Goal: Use online tool/utility: Utilize a website feature to perform a specific function

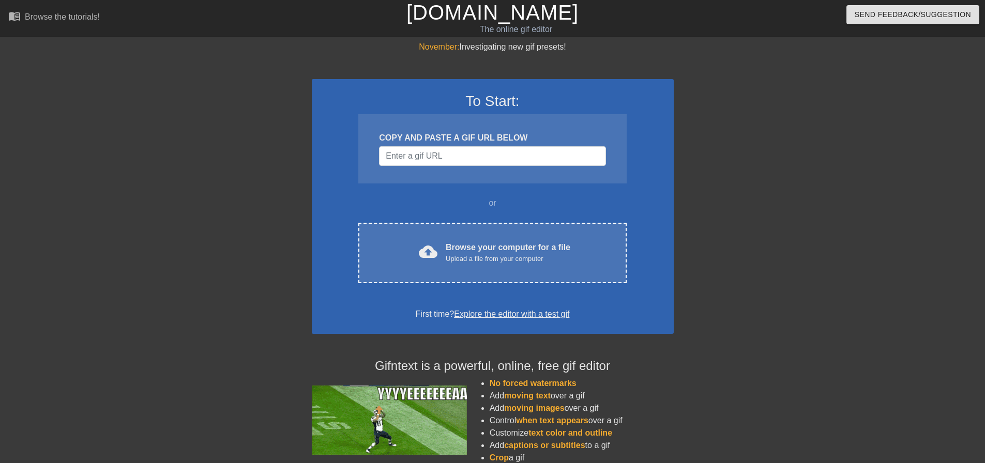
click at [483, 220] on div "To Start: COPY AND PASTE A GIF URL BELOW or cloud_upload Browse your computer f…" at bounding box center [493, 206] width 362 height 255
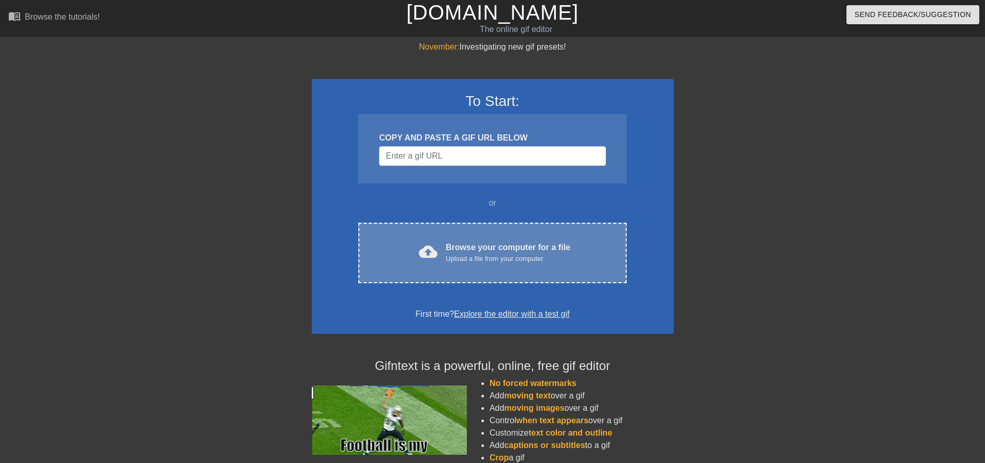
click at [483, 262] on div "Upload a file from your computer" at bounding box center [508, 259] width 125 height 10
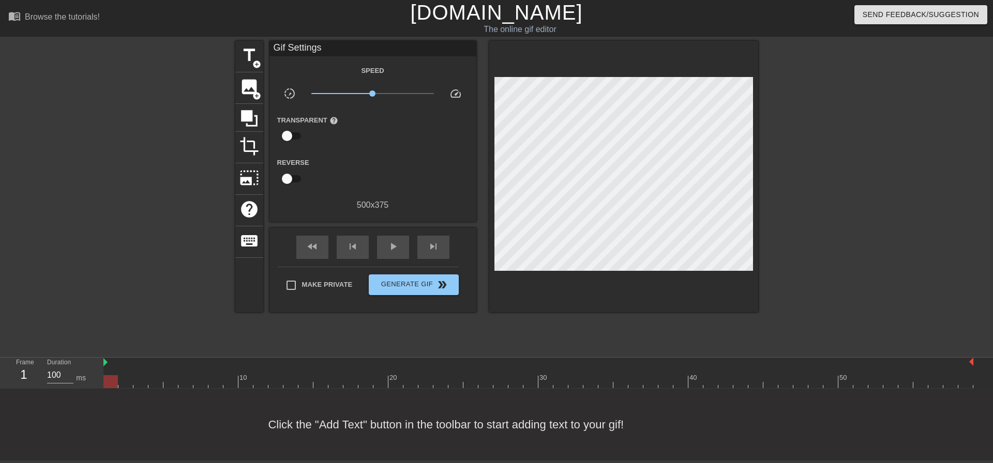
click at [248, 381] on div at bounding box center [538, 382] width 870 height 13
drag, startPoint x: 244, startPoint y: 383, endPoint x: 0, endPoint y: 383, distance: 244.1
click at [0, 383] on div "Frame 1 Duration 100 ms 10 20 30 40 50" at bounding box center [496, 373] width 993 height 31
click at [247, 84] on span "image" at bounding box center [249, 87] width 20 height 20
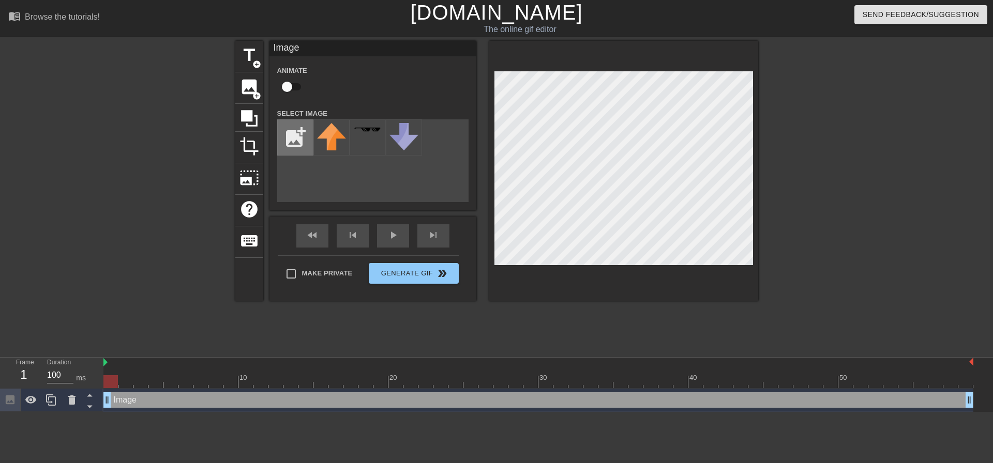
click at [305, 141] on input "file" at bounding box center [295, 137] width 35 height 35
type input "C:\fakepath\mati_trans.png"
click at [324, 134] on img at bounding box center [331, 141] width 29 height 36
click at [286, 90] on input "checkbox" at bounding box center [287, 87] width 59 height 20
checkbox input "true"
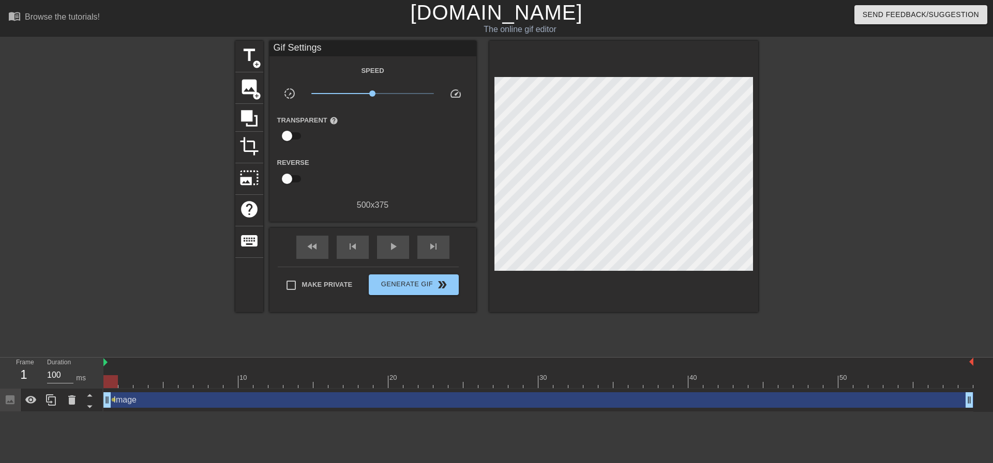
click at [312, 267] on div "Make Private Generate Gif double_arrow" at bounding box center [368, 287] width 181 height 41
click at [316, 286] on span "Make Private" at bounding box center [327, 285] width 51 height 10
click at [302, 286] on input "Make Private" at bounding box center [291, 286] width 22 height 22
checkbox input "true"
click at [476, 401] on div "Image drag_handle drag_handle" at bounding box center [538, 401] width 870 height 16
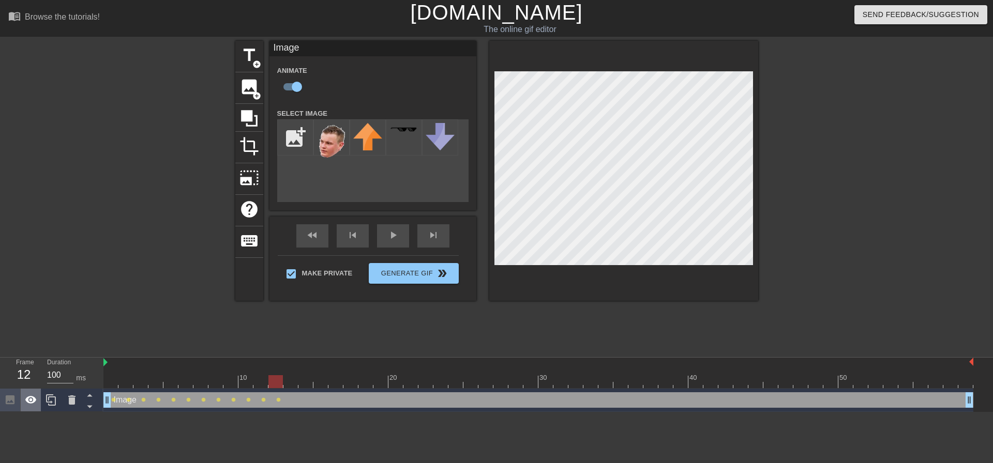
click at [32, 398] on icon at bounding box center [30, 400] width 11 height 8
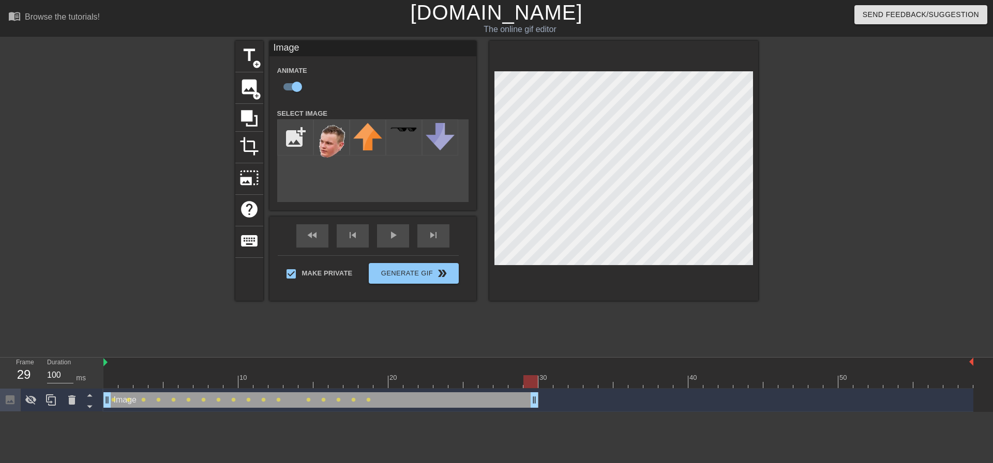
drag, startPoint x: 969, startPoint y: 403, endPoint x: 529, endPoint y: 391, distance: 439.8
click at [529, 391] on div "Image drag_handle drag_handle lens lens lens lens lens lens lens lens lens lens…" at bounding box center [538, 400] width 870 height 23
click at [35, 402] on icon at bounding box center [30, 401] width 11 height 10
click at [31, 400] on icon at bounding box center [30, 400] width 11 height 8
click at [252, 111] on icon at bounding box center [249, 119] width 20 height 20
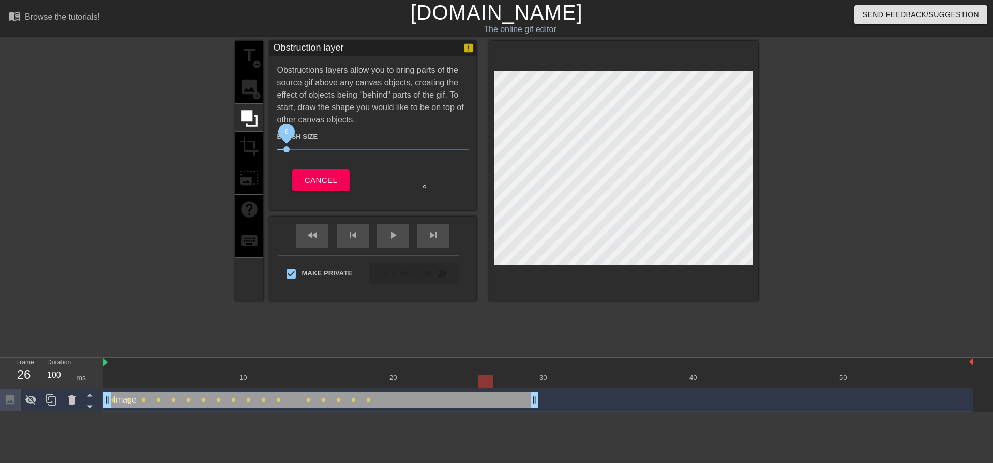
drag, startPoint x: 331, startPoint y: 149, endPoint x: 346, endPoint y: 152, distance: 15.7
click at [288, 151] on span "6" at bounding box center [286, 149] width 6 height 6
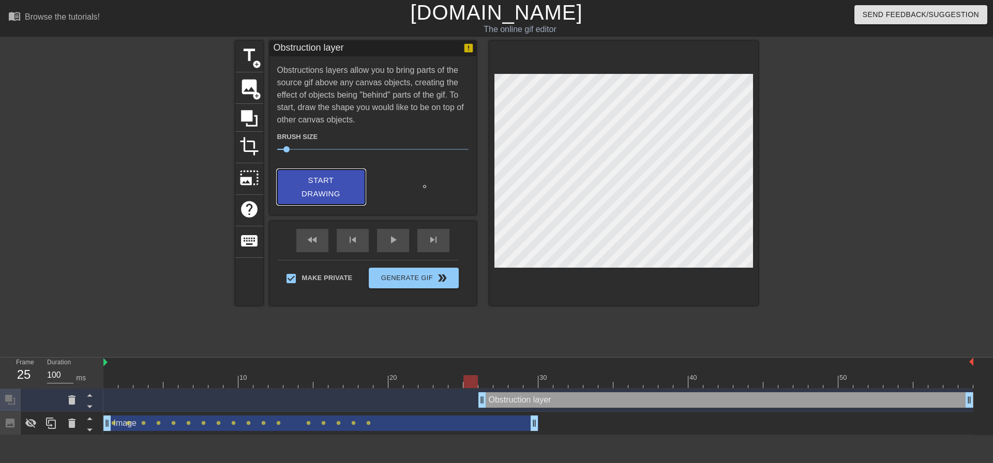
click at [302, 184] on span "Start Drawing" at bounding box center [321, 187] width 63 height 27
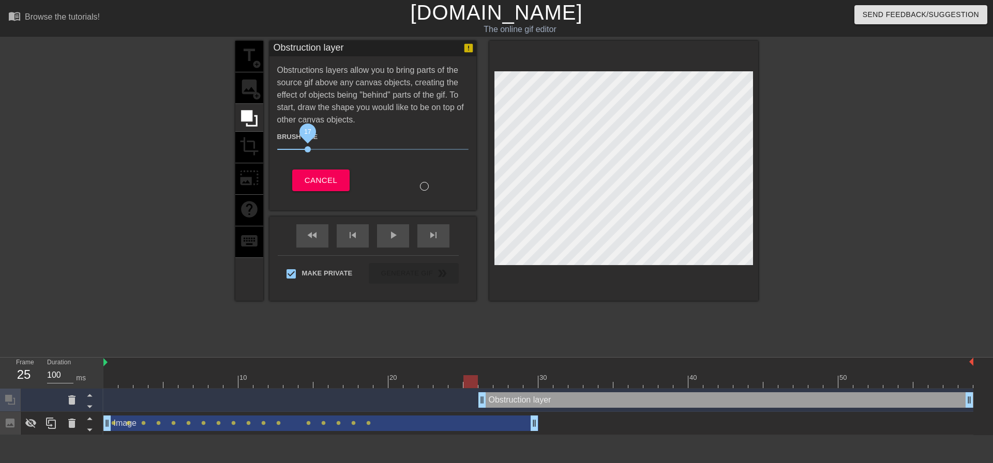
drag, startPoint x: 293, startPoint y: 146, endPoint x: 309, endPoint y: 151, distance: 16.7
click at [309, 151] on span "17" at bounding box center [372, 149] width 191 height 12
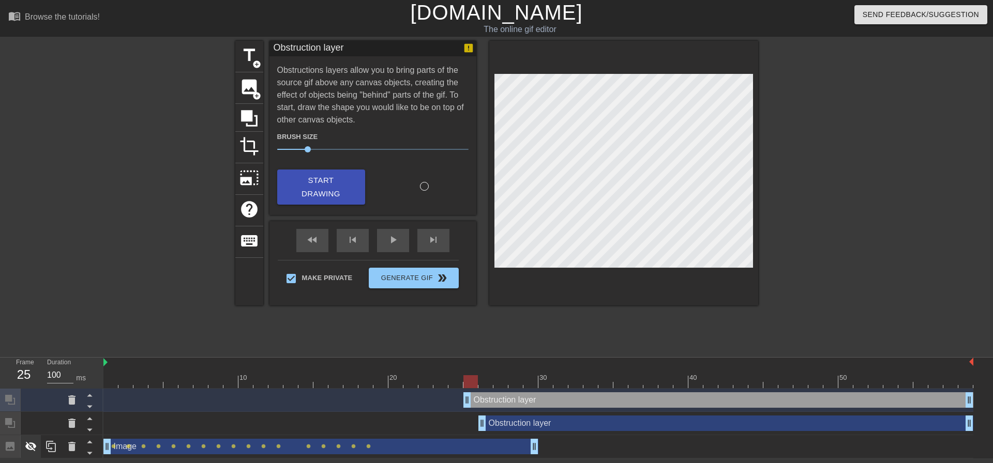
click at [36, 446] on icon at bounding box center [31, 447] width 12 height 12
click at [71, 400] on icon at bounding box center [71, 400] width 7 height 9
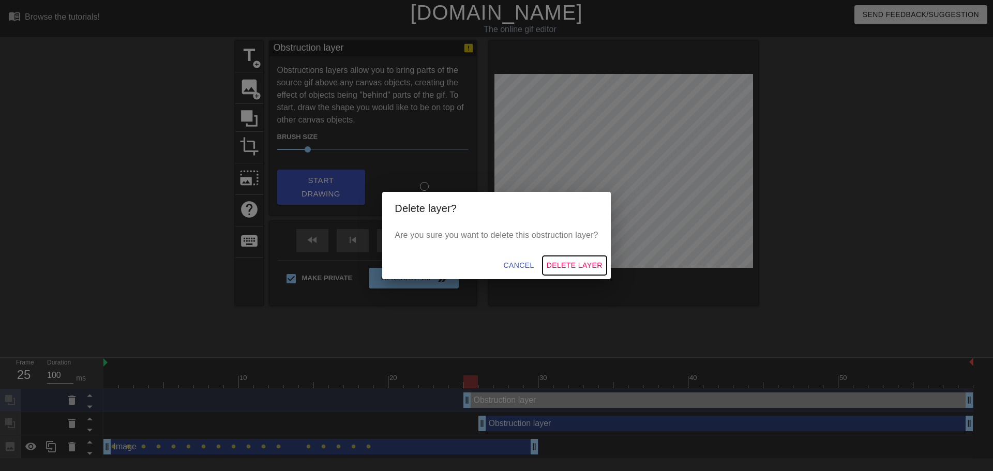
click at [596, 261] on span "Delete Layer" at bounding box center [575, 265] width 56 height 13
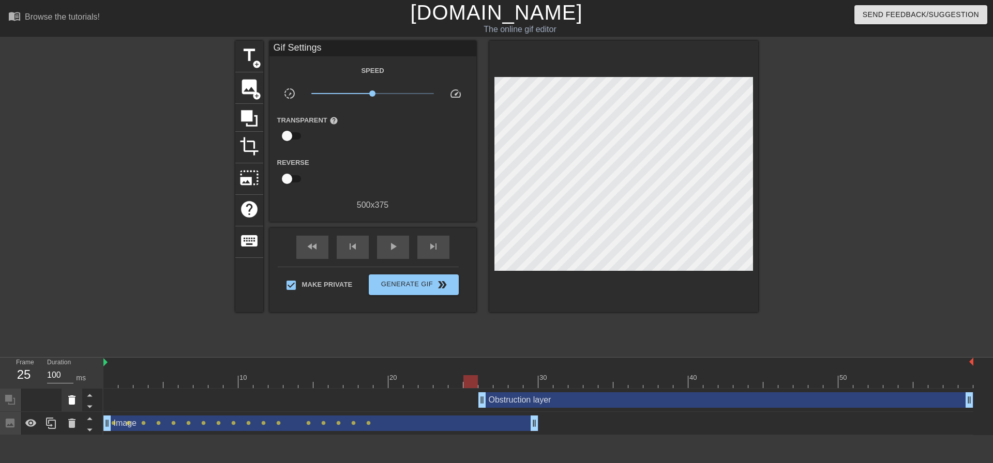
click at [71, 396] on icon at bounding box center [72, 400] width 12 height 12
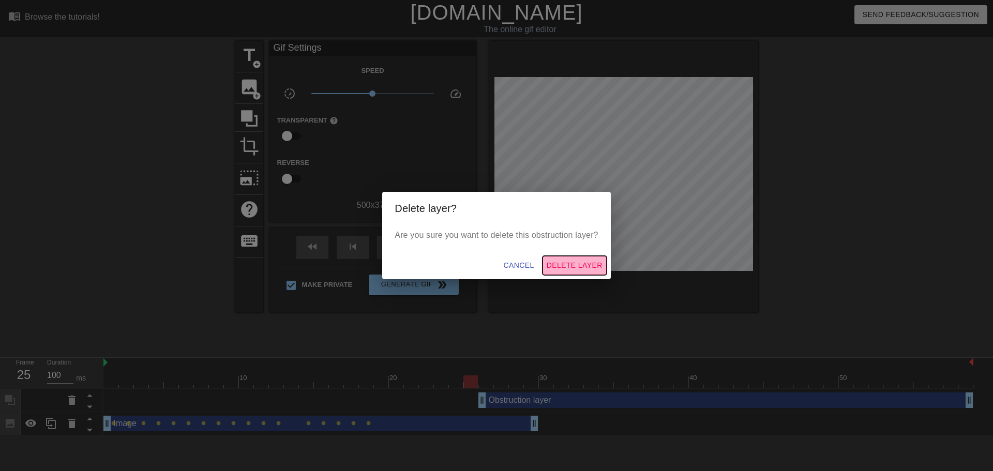
click at [566, 266] on span "Delete Layer" at bounding box center [575, 265] width 56 height 13
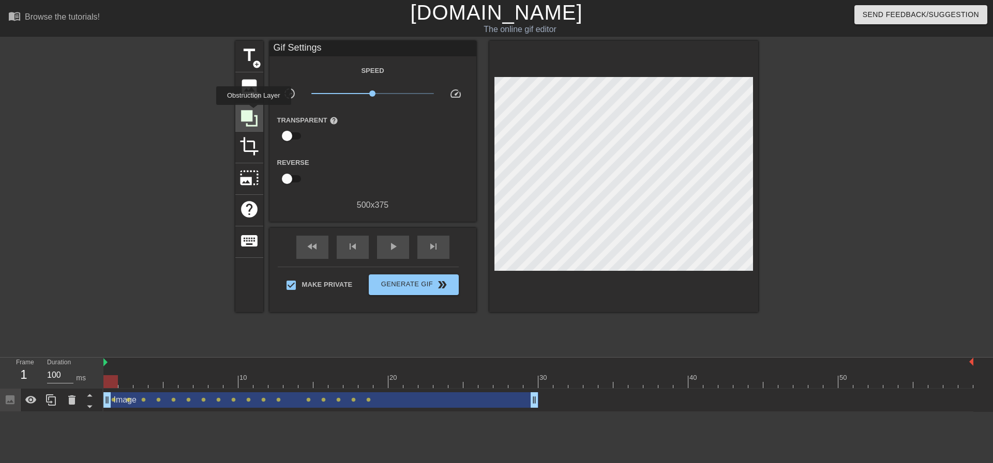
click at [253, 112] on icon at bounding box center [249, 119] width 20 height 20
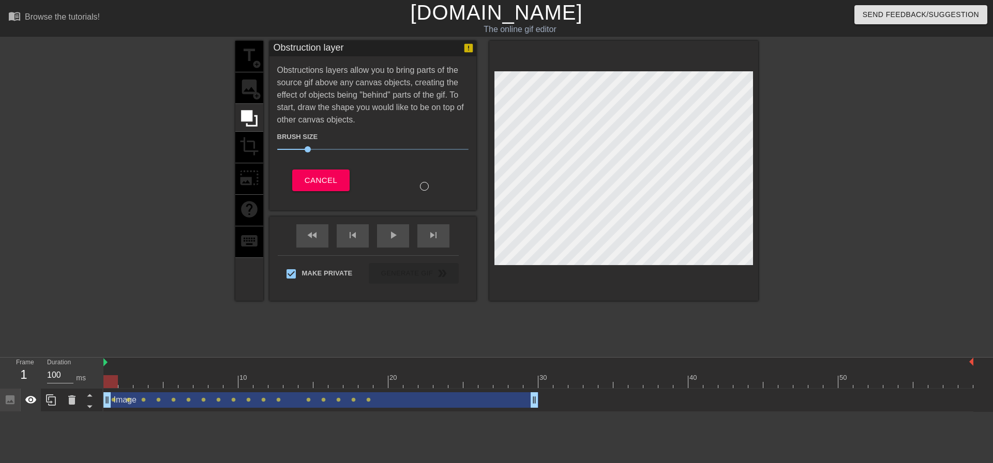
click at [33, 402] on icon at bounding box center [31, 400] width 12 height 12
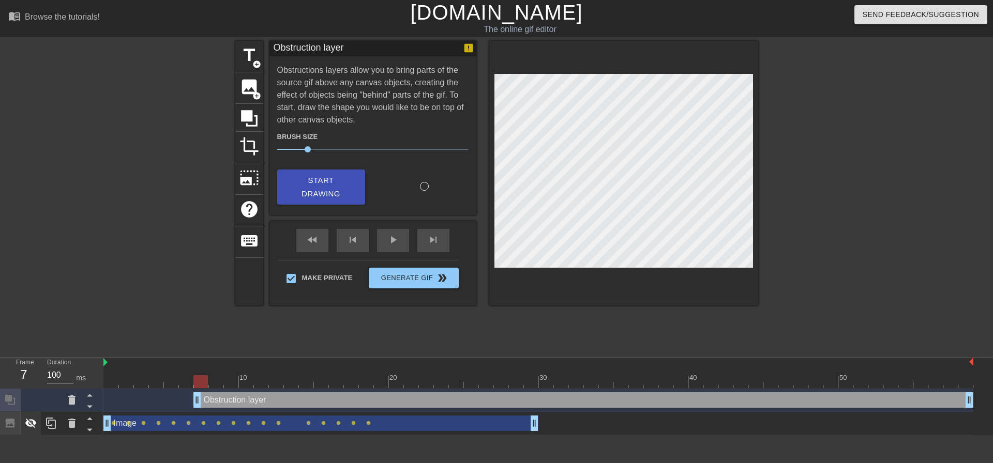
click at [39, 417] on div at bounding box center [31, 423] width 21 height 23
click at [37, 419] on icon at bounding box center [31, 423] width 12 height 12
click at [342, 182] on span "Start Drawing" at bounding box center [321, 187] width 63 height 27
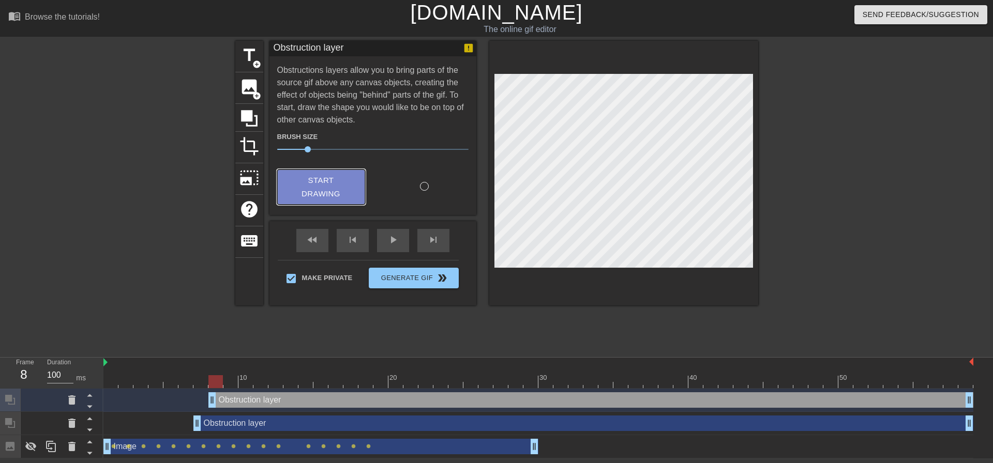
click at [317, 196] on span "Start Drawing" at bounding box center [321, 187] width 63 height 27
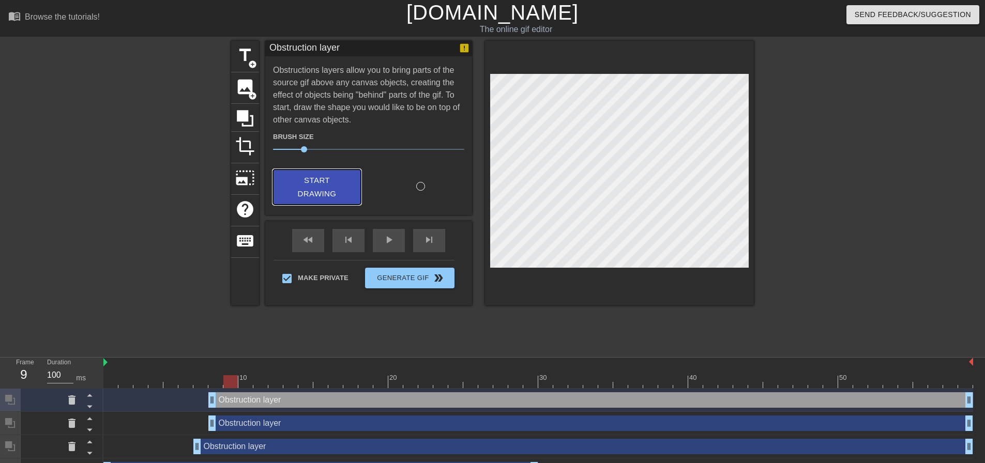
click at [338, 196] on span "Start Drawing" at bounding box center [317, 187] width 63 height 27
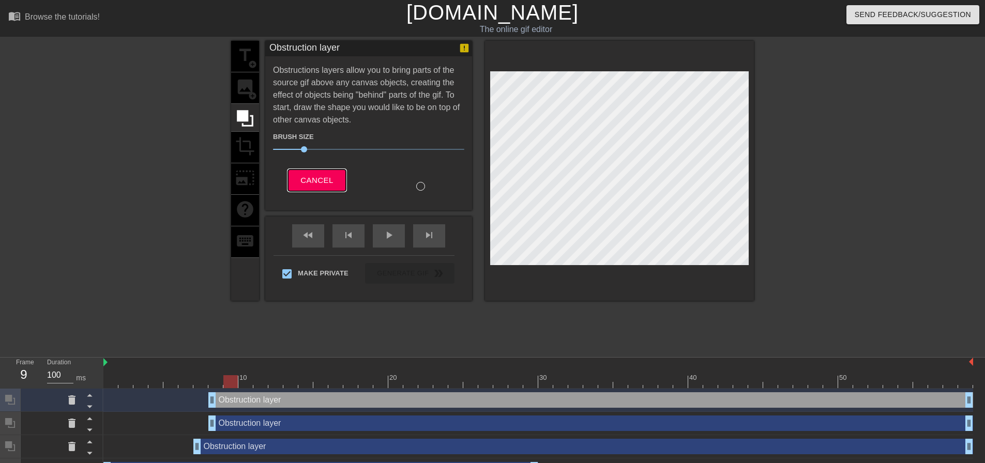
scroll to position [21, 0]
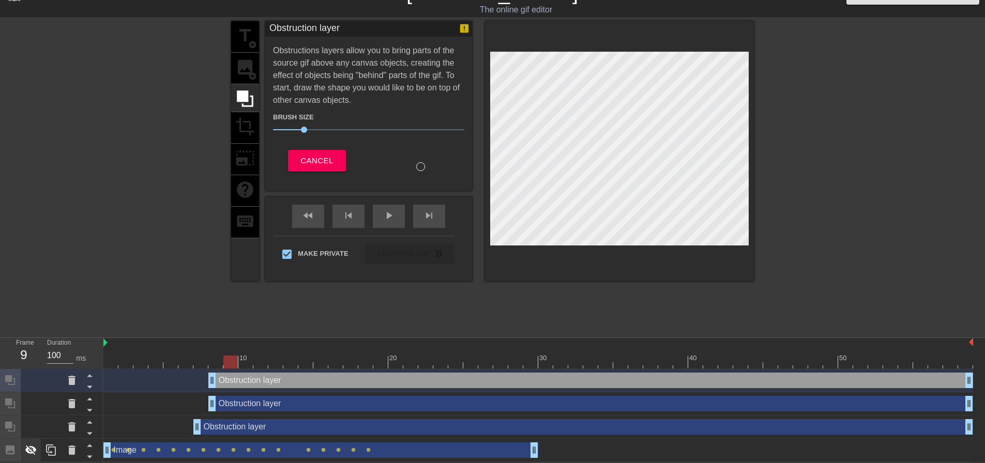
click at [31, 453] on icon at bounding box center [30, 451] width 11 height 10
click at [29, 452] on icon at bounding box center [31, 450] width 12 height 12
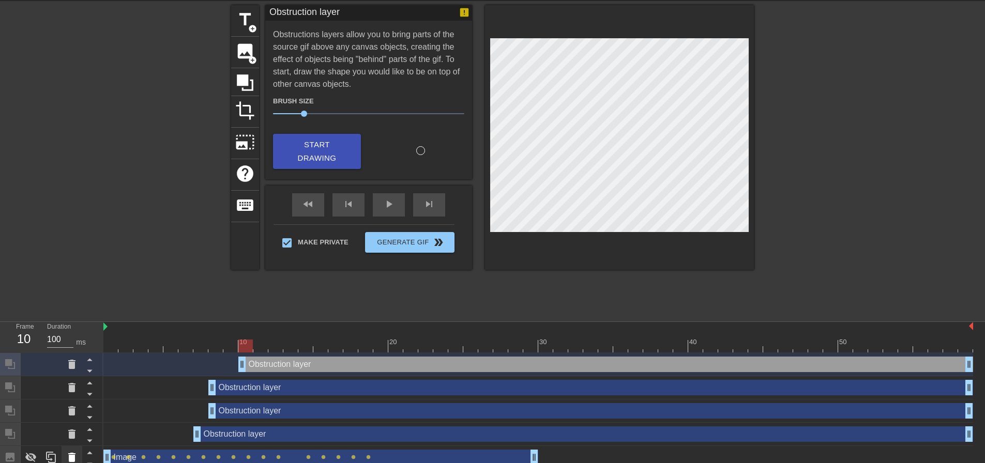
scroll to position [44, 0]
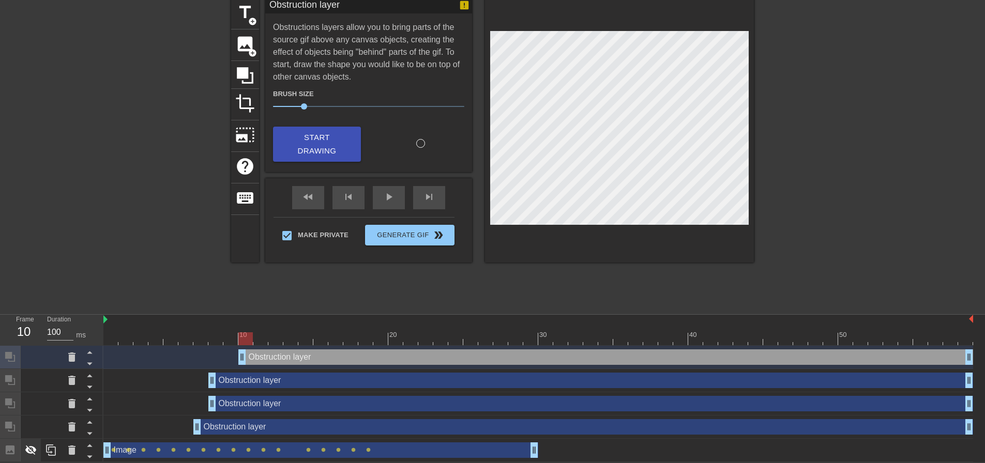
click at [28, 447] on icon at bounding box center [31, 450] width 12 height 12
click at [40, 445] on div at bounding box center [31, 450] width 21 height 23
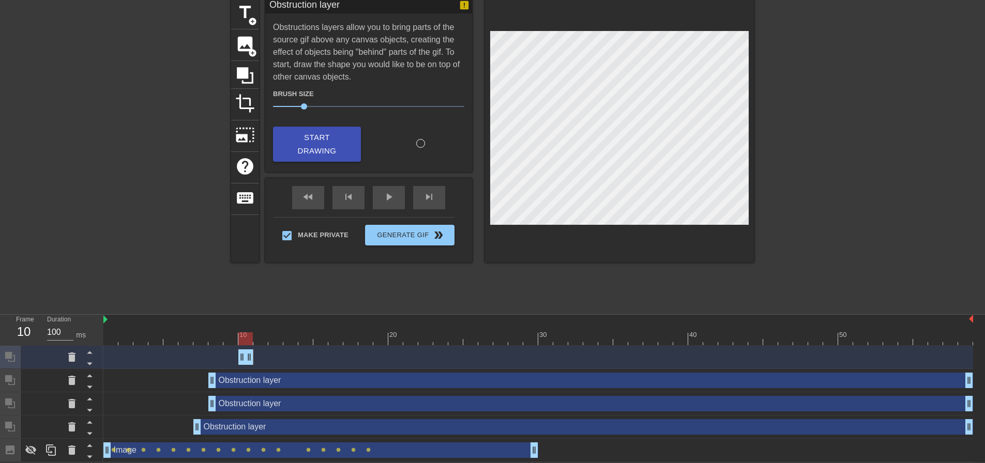
drag, startPoint x: 971, startPoint y: 358, endPoint x: 171, endPoint y: 337, distance: 800.4
click at [171, 337] on div "10 20 30 40 50 Obstruction layer drag_handle drag_handle Obstruction layer drag…" at bounding box center [544, 388] width 882 height 147
click at [31, 449] on icon at bounding box center [31, 450] width 12 height 12
click at [68, 354] on icon at bounding box center [71, 357] width 7 height 9
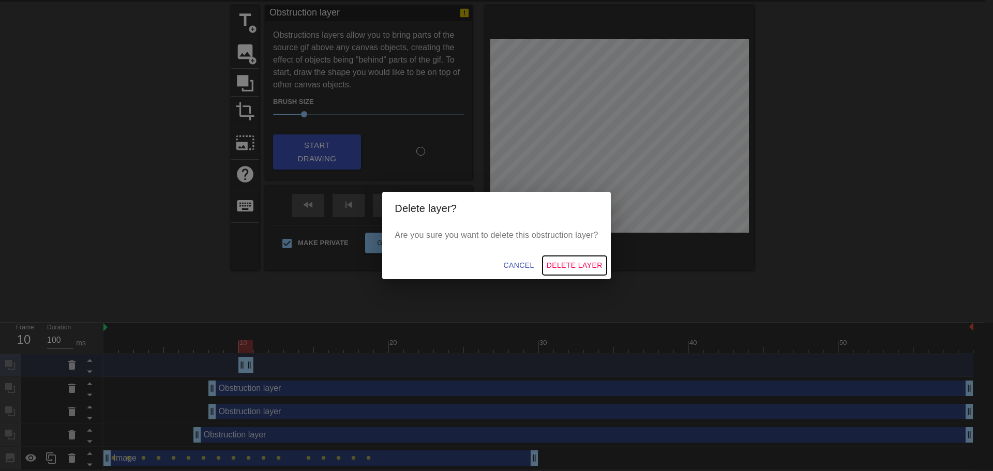
click at [585, 267] on span "Delete Layer" at bounding box center [575, 265] width 56 height 13
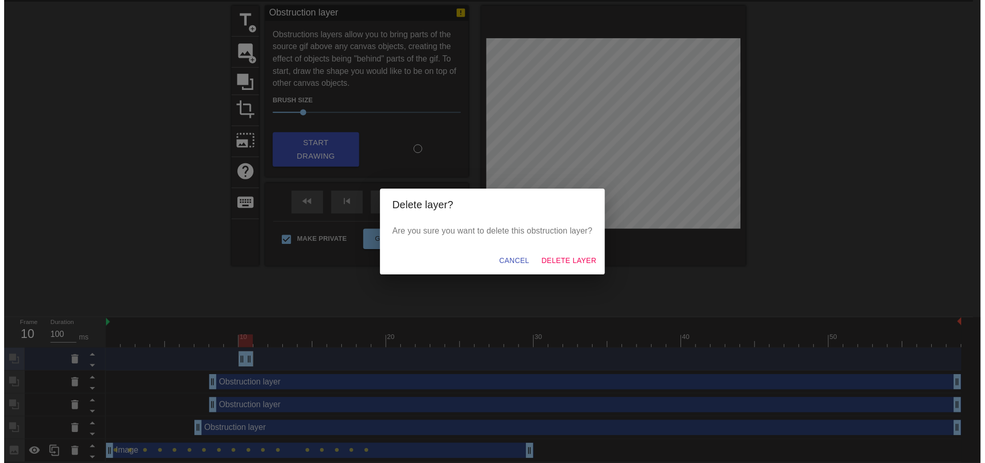
scroll to position [21, 0]
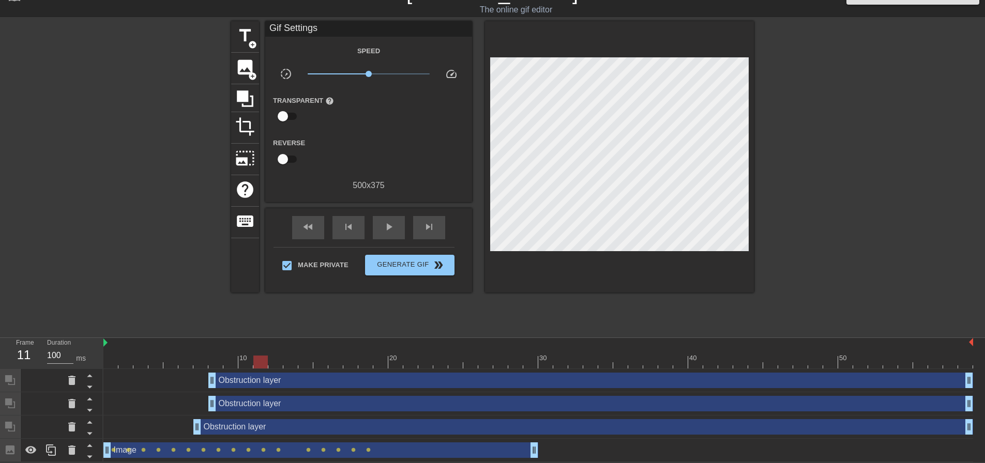
click at [733, 353] on div at bounding box center [725, 355] width 15 height 13
drag, startPoint x: 702, startPoint y: 363, endPoint x: 228, endPoint y: 355, distance: 474.9
click at [228, 356] on div at bounding box center [538, 362] width 870 height 13
click at [28, 446] on icon at bounding box center [31, 450] width 12 height 12
click at [248, 94] on icon at bounding box center [245, 99] width 17 height 17
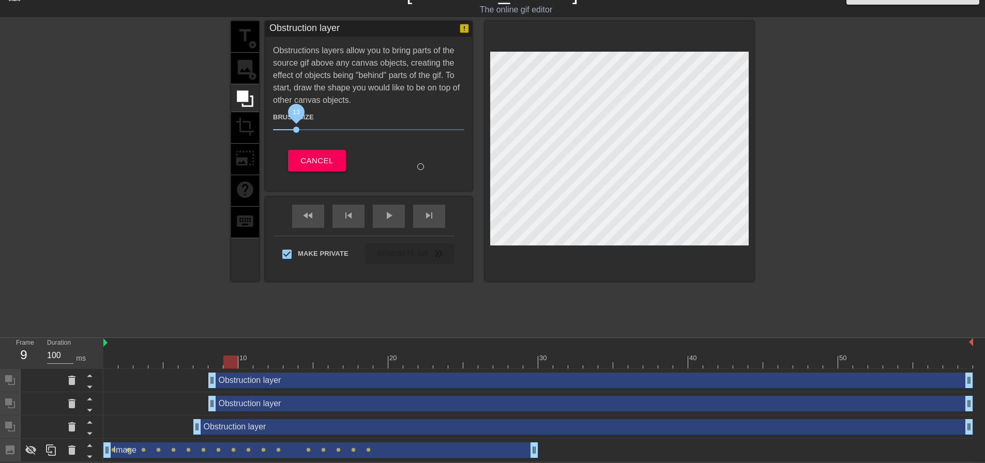
click at [296, 127] on span "13" at bounding box center [296, 130] width 6 height 6
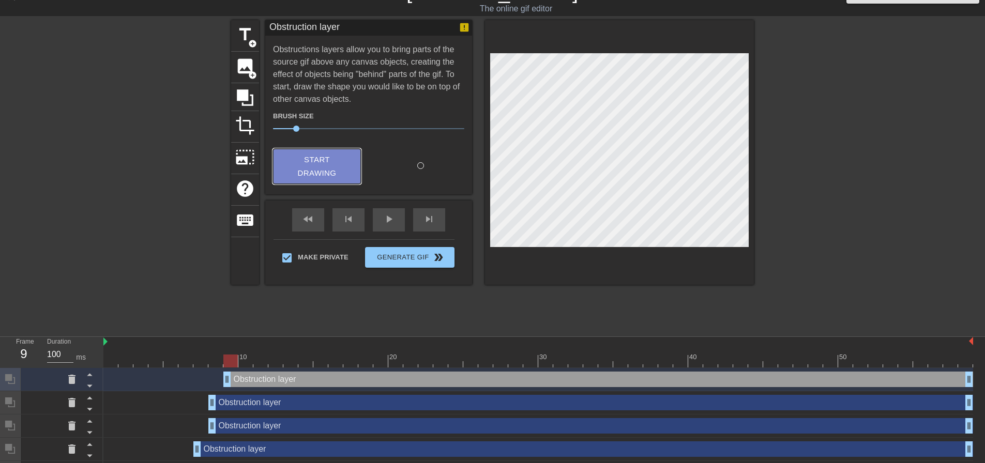
click at [326, 175] on span "Start Drawing" at bounding box center [317, 166] width 63 height 27
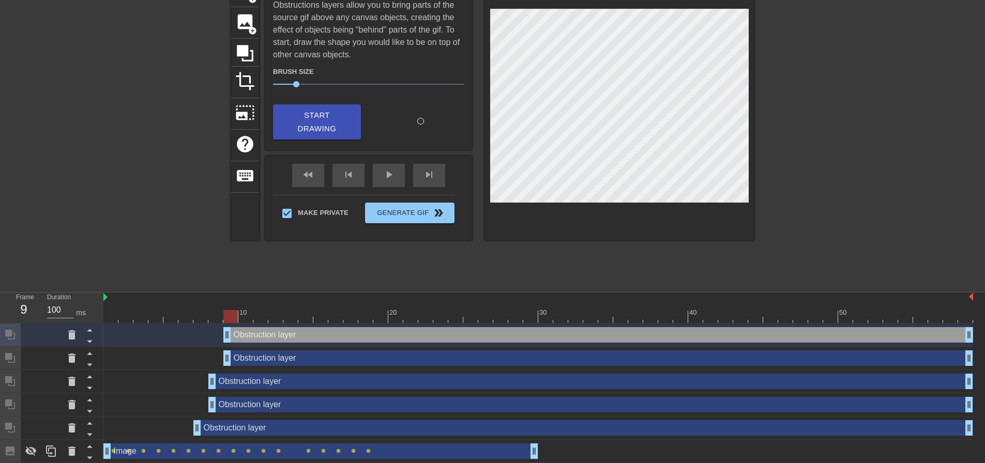
scroll to position [67, 0]
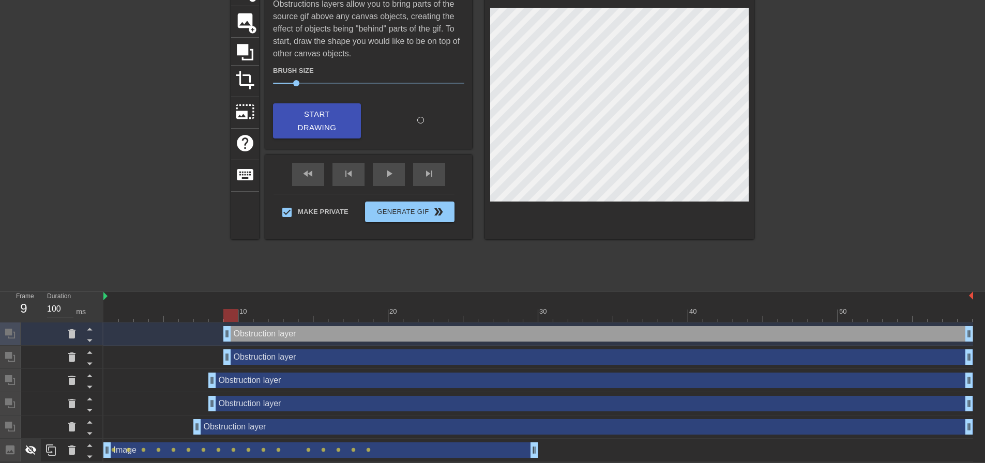
click at [38, 452] on div at bounding box center [31, 450] width 21 height 23
click at [315, 124] on span "Start Drawing" at bounding box center [317, 121] width 63 height 27
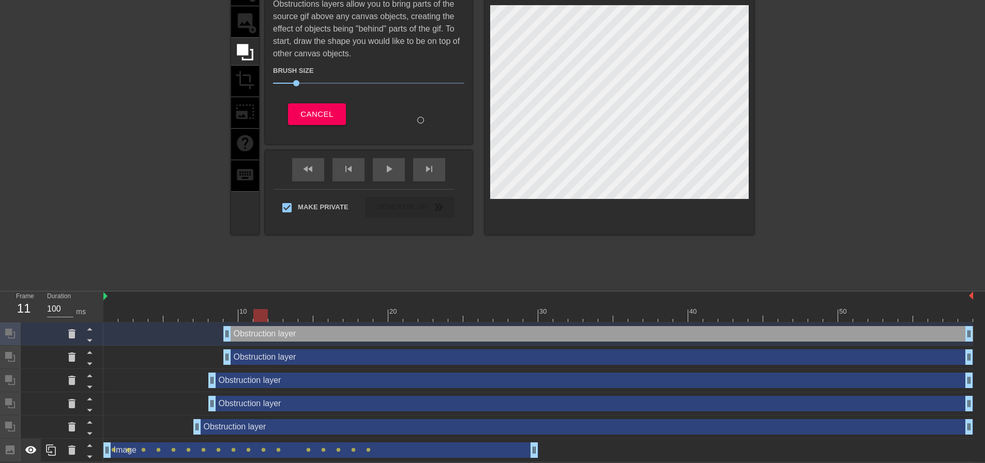
click at [29, 453] on icon at bounding box center [30, 450] width 11 height 8
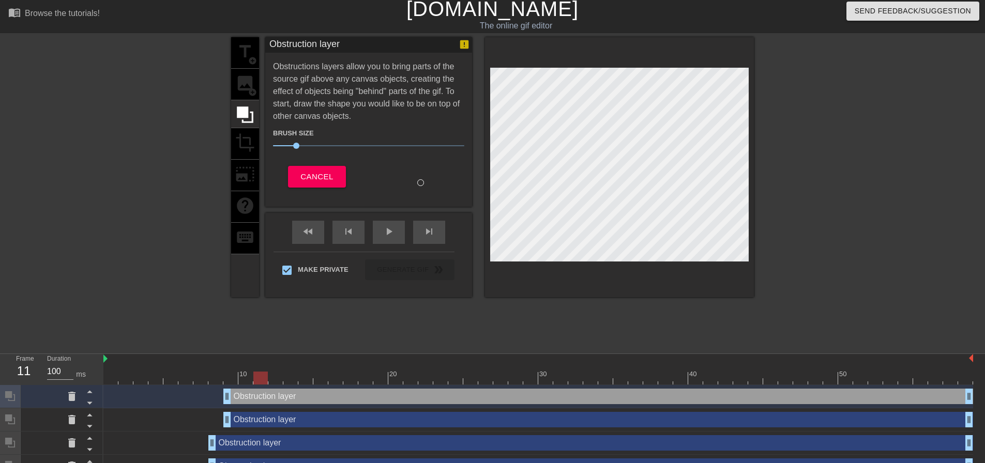
scroll to position [0, 0]
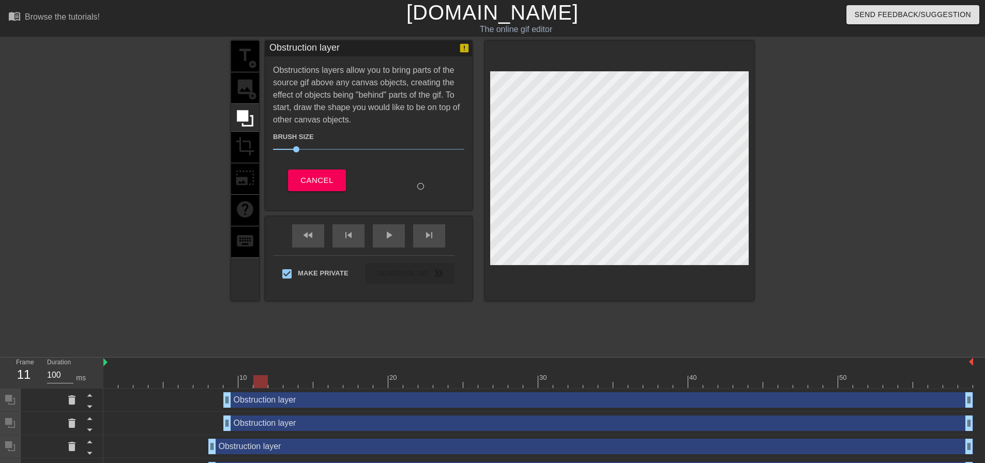
click at [136, 425] on div "Obstruction layer drag_handle drag_handle" at bounding box center [538, 424] width 870 height 16
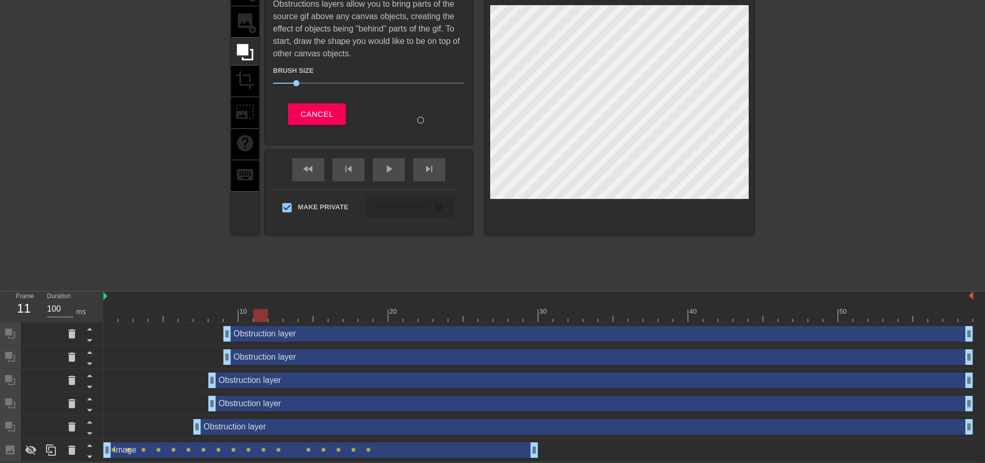
scroll to position [67, 0]
click at [175, 385] on div "Obstruction layer drag_handle drag_handle" at bounding box center [538, 381] width 870 height 16
click at [175, 407] on div "Obstruction layer drag_handle drag_handle" at bounding box center [538, 404] width 870 height 16
click at [304, 388] on div "Obstruction layer drag_handle drag_handle" at bounding box center [538, 380] width 870 height 23
click at [309, 382] on div "Obstruction layer drag_handle drag_handle" at bounding box center [590, 381] width 765 height 16
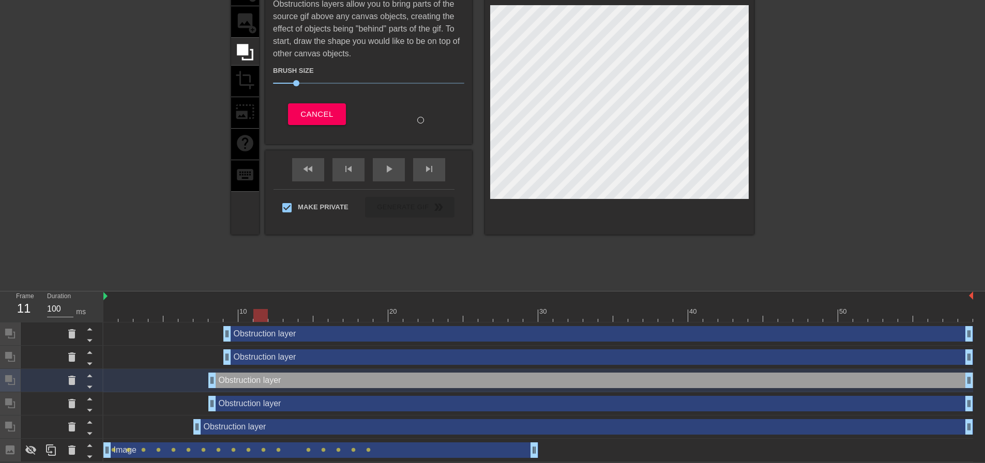
click at [311, 408] on div "Obstruction layer drag_handle drag_handle" at bounding box center [590, 404] width 765 height 16
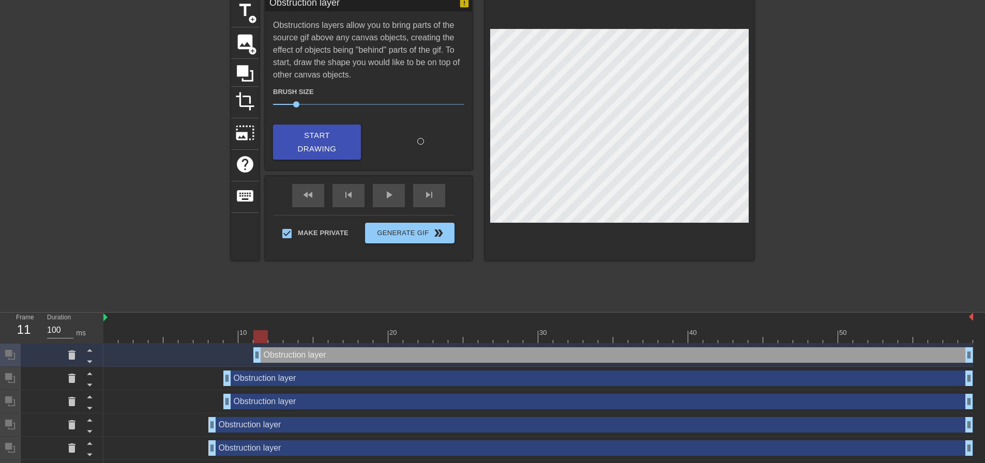
scroll to position [91, 0]
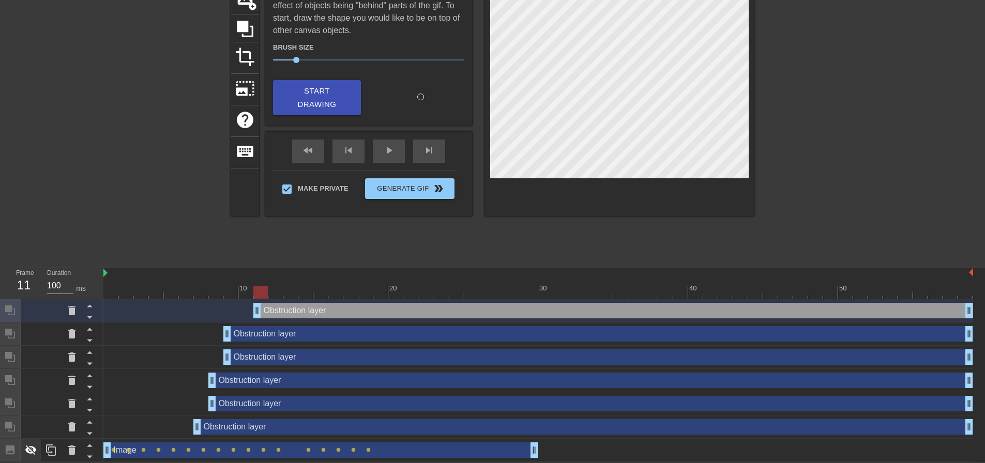
click at [37, 449] on div at bounding box center [31, 450] width 21 height 23
click at [316, 97] on span "Start Drawing" at bounding box center [317, 97] width 63 height 27
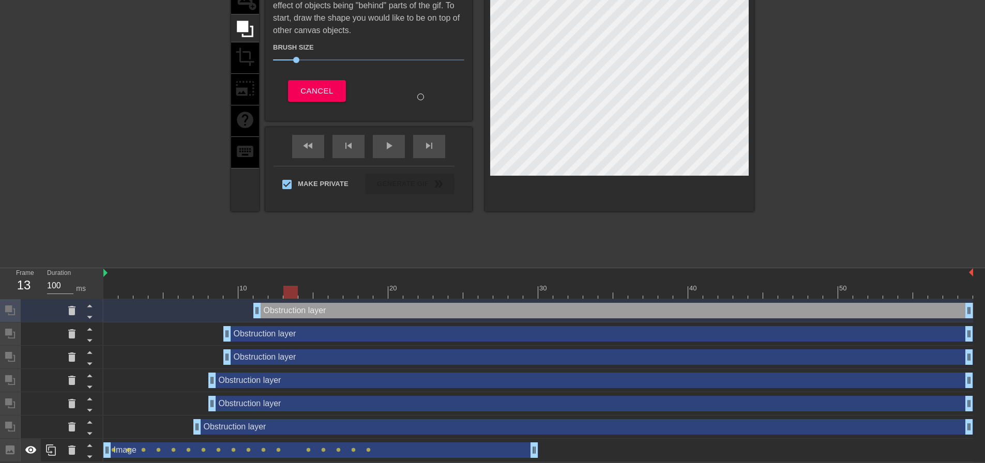
click at [28, 447] on icon at bounding box center [30, 450] width 11 height 8
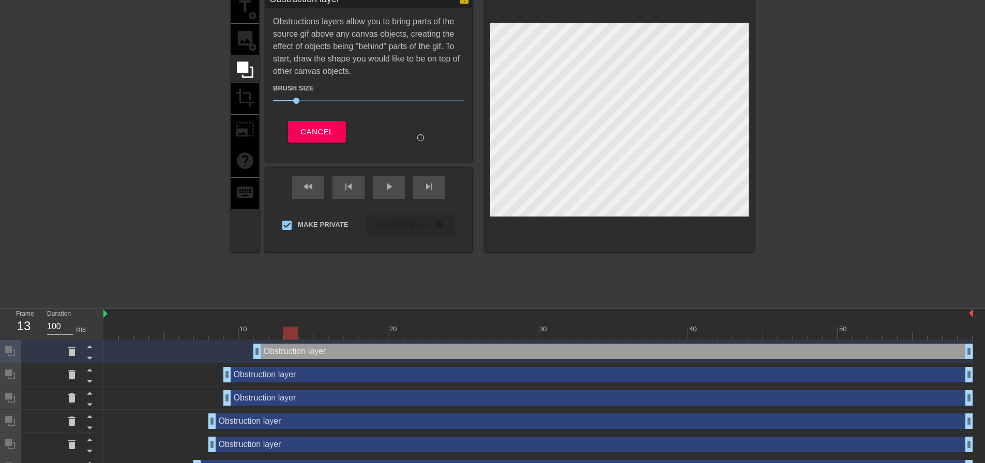
scroll to position [0, 0]
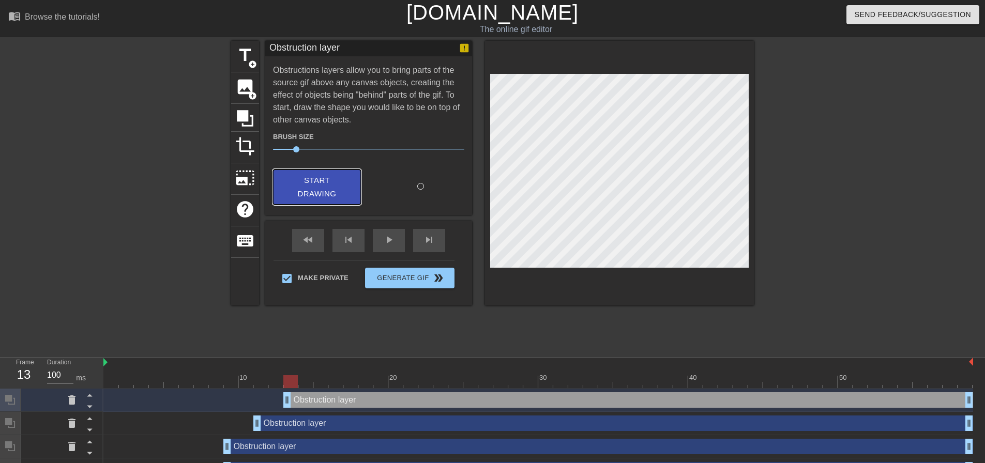
click at [309, 187] on span "Start Drawing" at bounding box center [317, 187] width 63 height 27
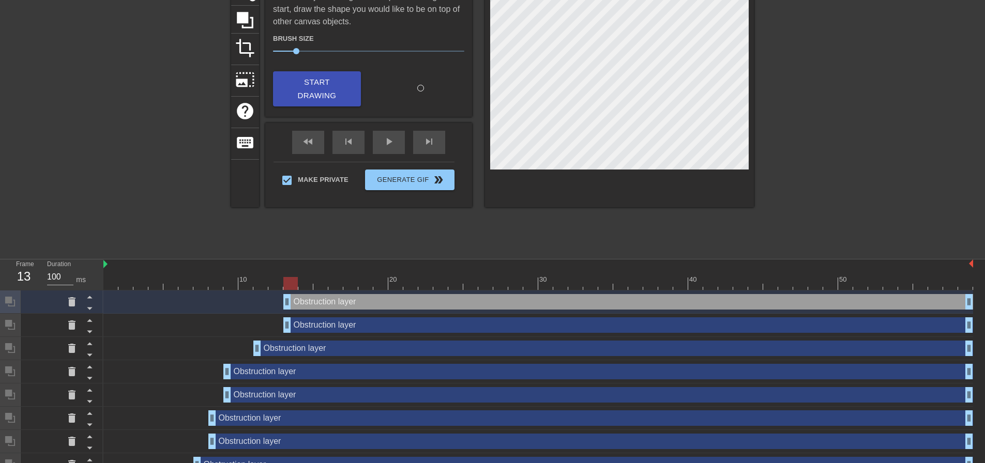
scroll to position [137, 0]
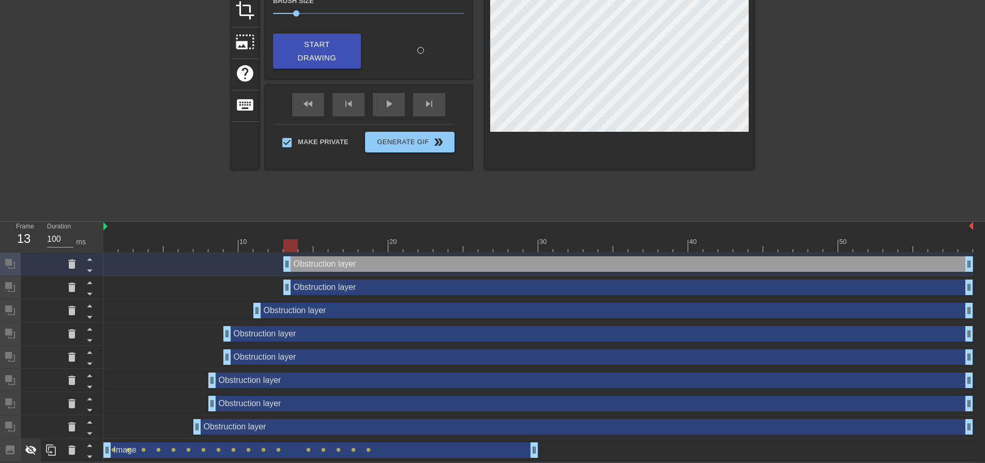
click at [36, 442] on div at bounding box center [31, 450] width 21 height 23
click at [29, 448] on icon at bounding box center [31, 450] width 12 height 12
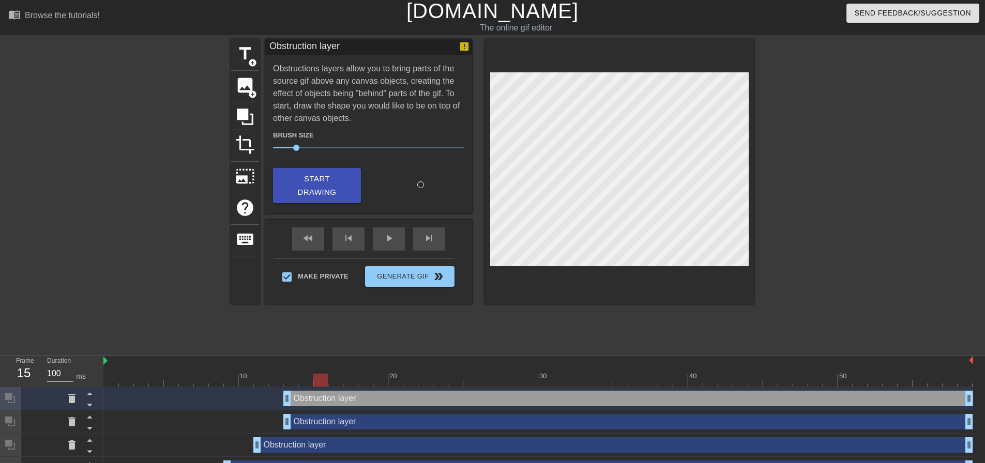
scroll to position [0, 0]
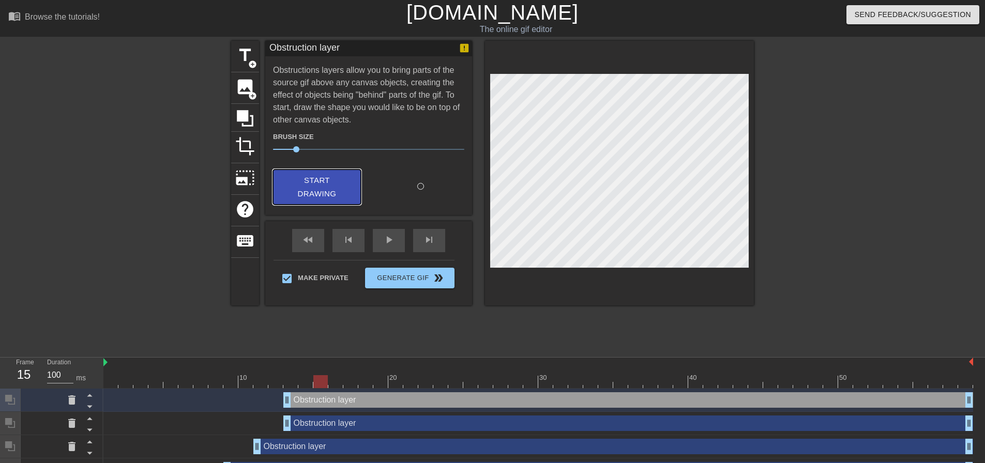
click at [346, 188] on span "Start Drawing" at bounding box center [317, 187] width 63 height 27
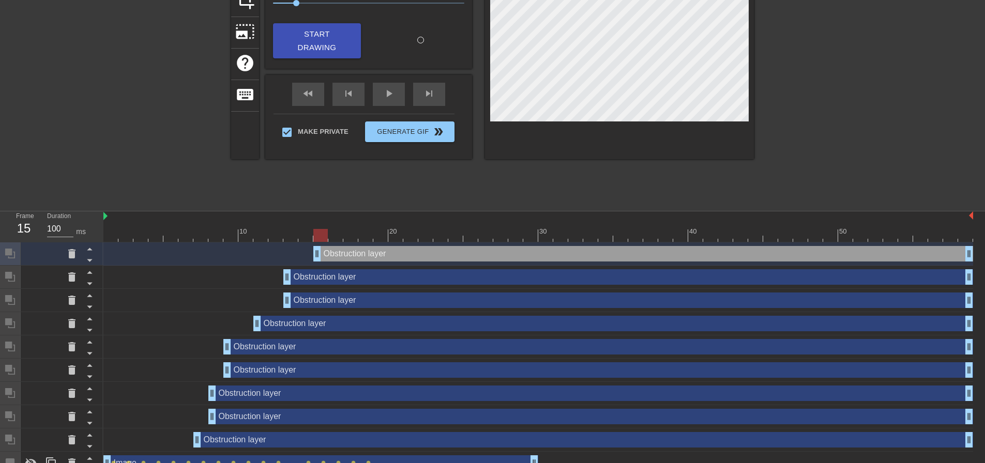
scroll to position [160, 0]
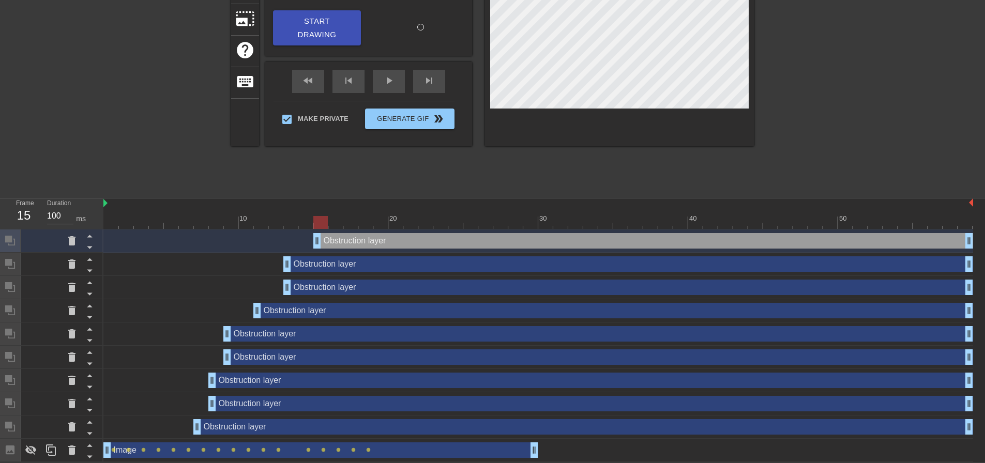
drag, startPoint x: 37, startPoint y: 449, endPoint x: 243, endPoint y: 333, distance: 236.7
click at [39, 448] on div at bounding box center [31, 450] width 21 height 23
click at [28, 445] on icon at bounding box center [31, 450] width 12 height 12
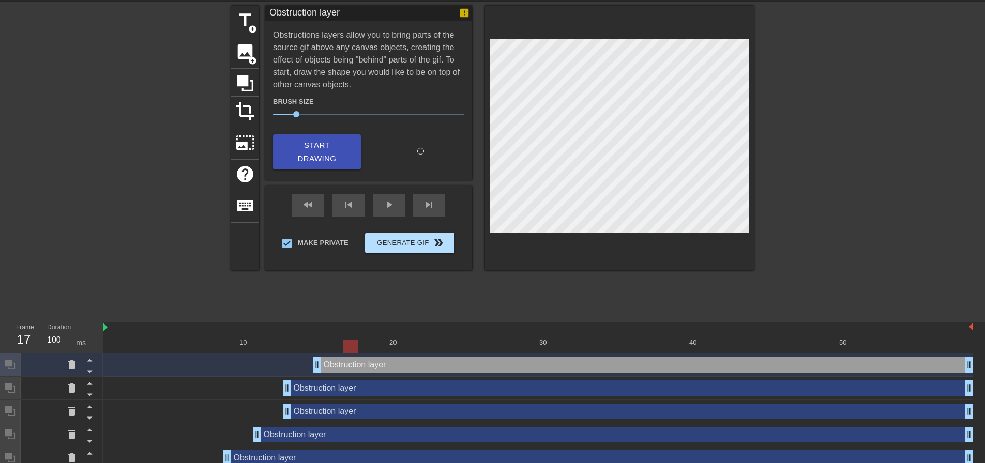
scroll to position [0, 0]
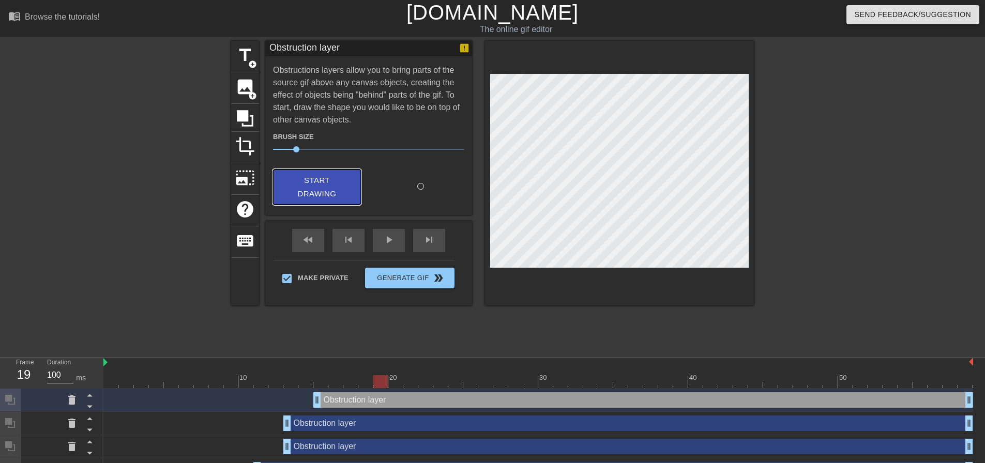
click at [331, 186] on span "Start Drawing" at bounding box center [317, 187] width 63 height 27
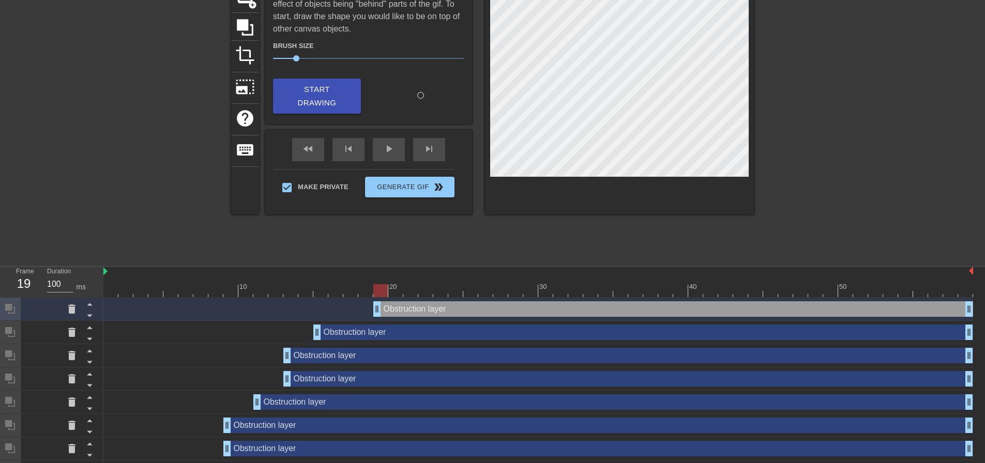
scroll to position [184, 0]
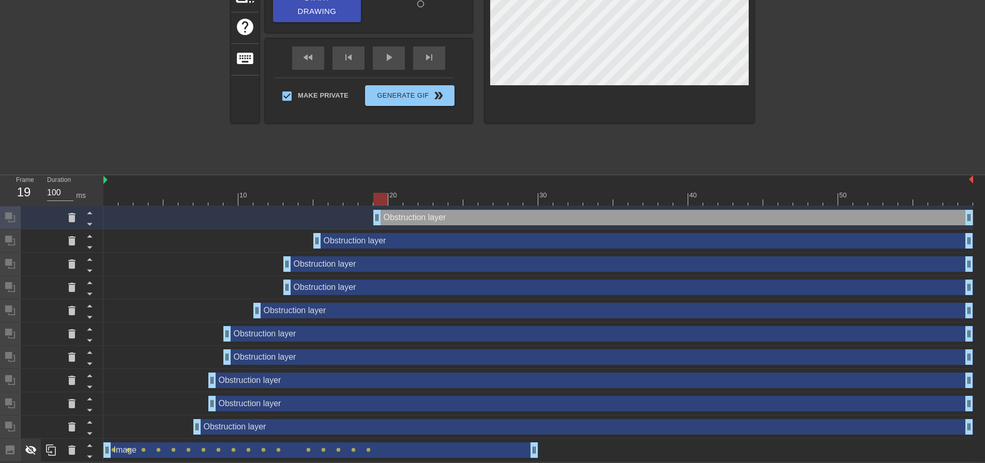
drag, startPoint x: 36, startPoint y: 447, endPoint x: 65, endPoint y: 423, distance: 37.5
click at [36, 446] on icon at bounding box center [31, 450] width 12 height 12
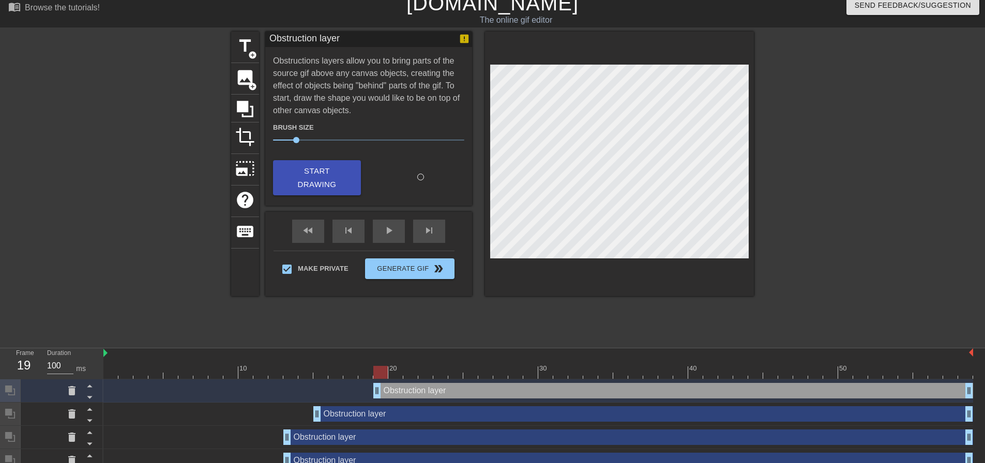
scroll to position [0, 0]
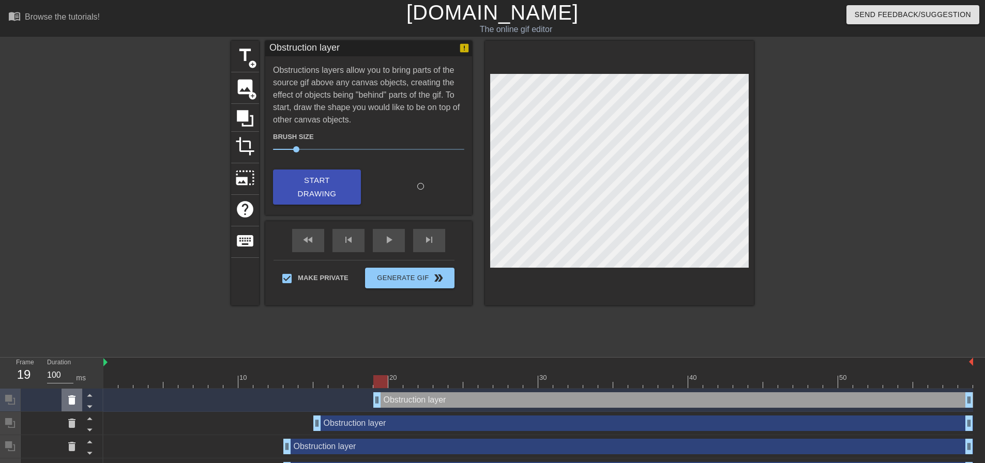
click at [66, 406] on icon at bounding box center [72, 400] width 12 height 12
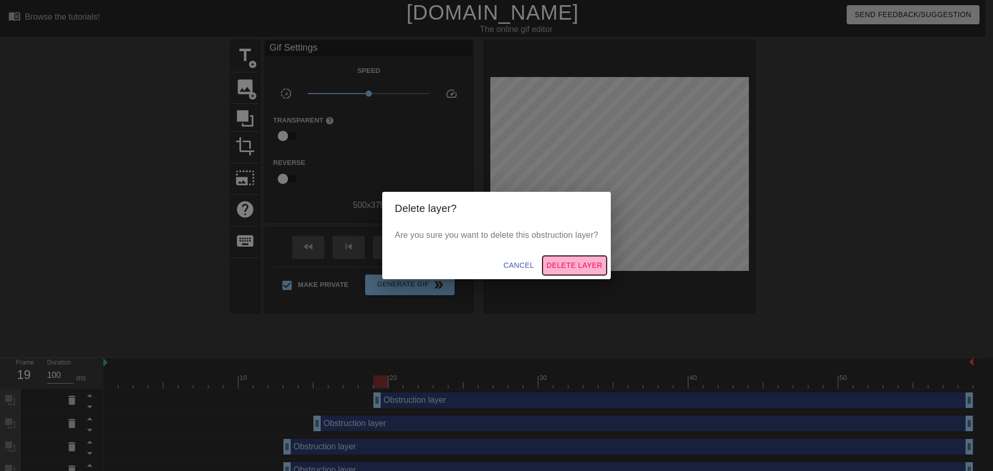
click at [576, 264] on span "Delete Layer" at bounding box center [575, 265] width 56 height 13
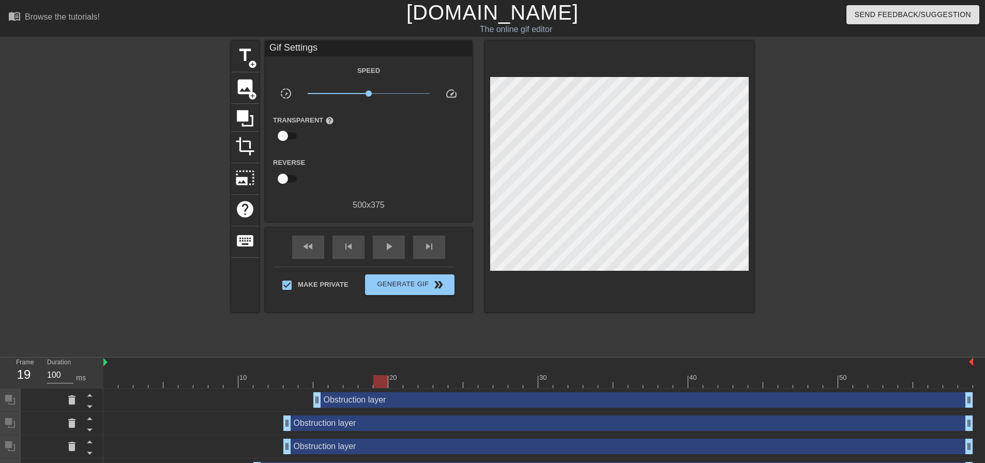
scroll to position [52, 0]
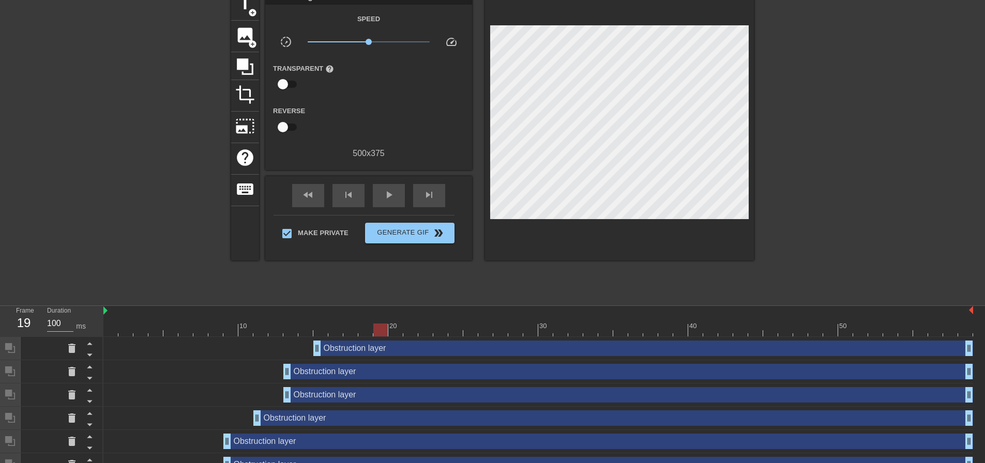
click at [342, 357] on div "Obstruction layer drag_handle drag_handle" at bounding box center [538, 348] width 870 height 23
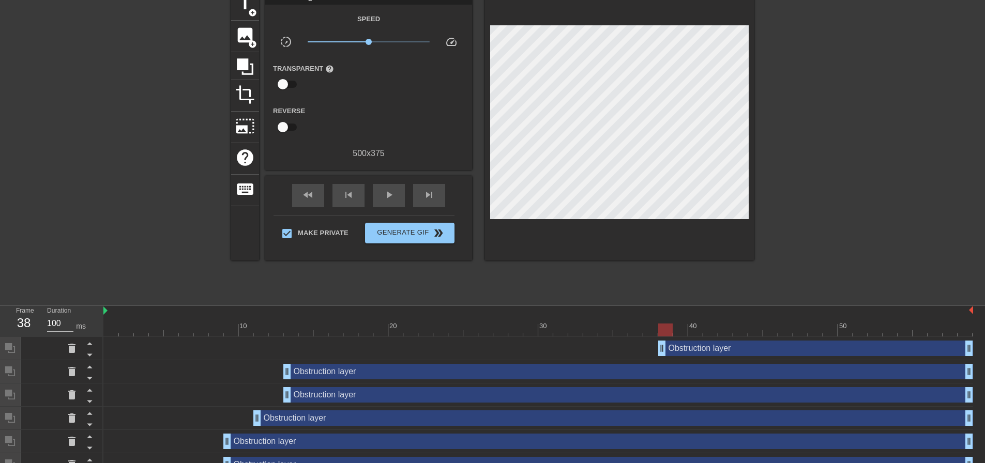
drag, startPoint x: 319, startPoint y: 348, endPoint x: 669, endPoint y: 336, distance: 350.9
click at [669, 336] on div "10 20 30 40 50 Obstruction layer drag_handle drag_handle Obstruction layer drag…" at bounding box center [544, 438] width 882 height 264
